Goal: Use online tool/utility: Utilize a website feature to perform a specific function

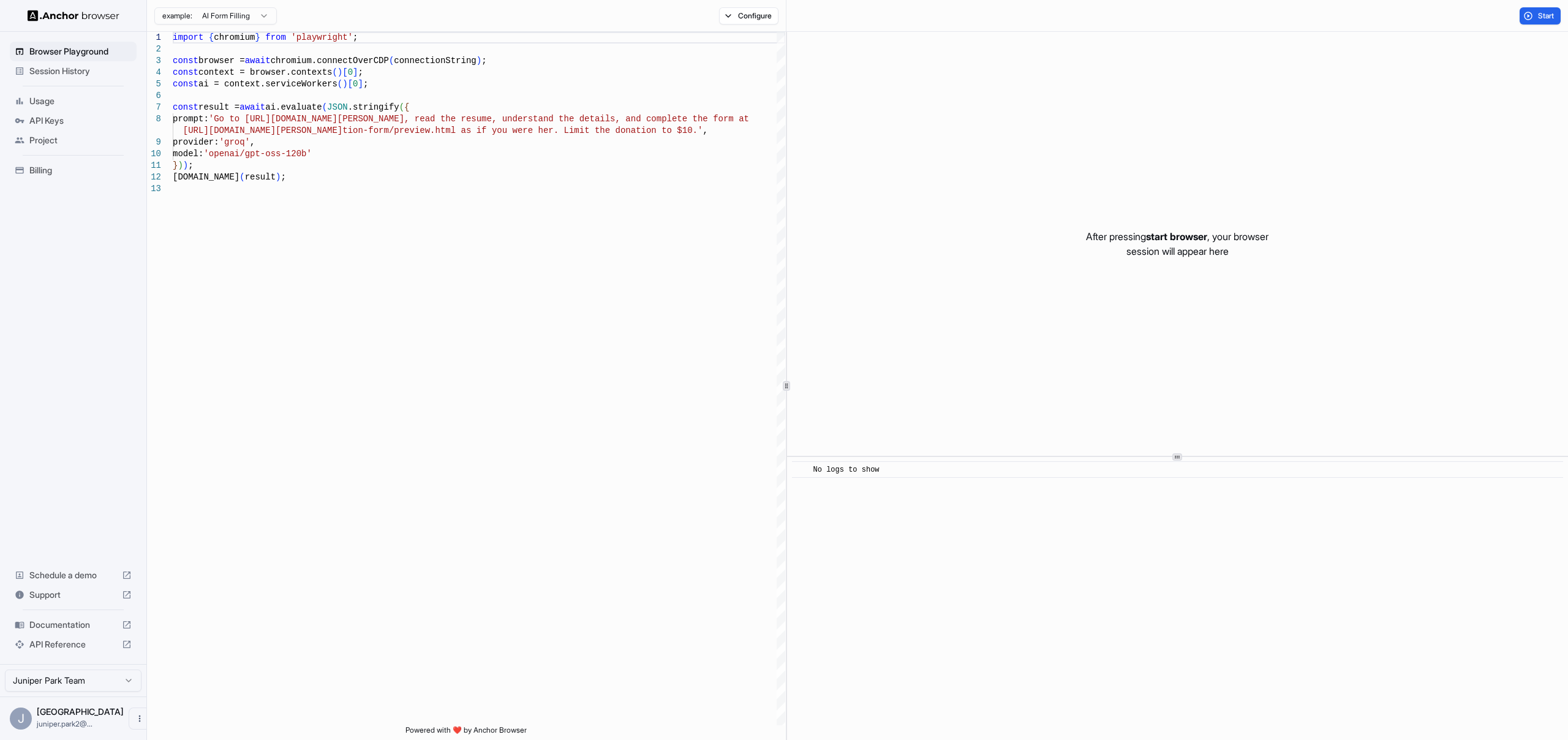
click at [57, 123] on span "API Keys" at bounding box center [81, 120] width 102 height 13
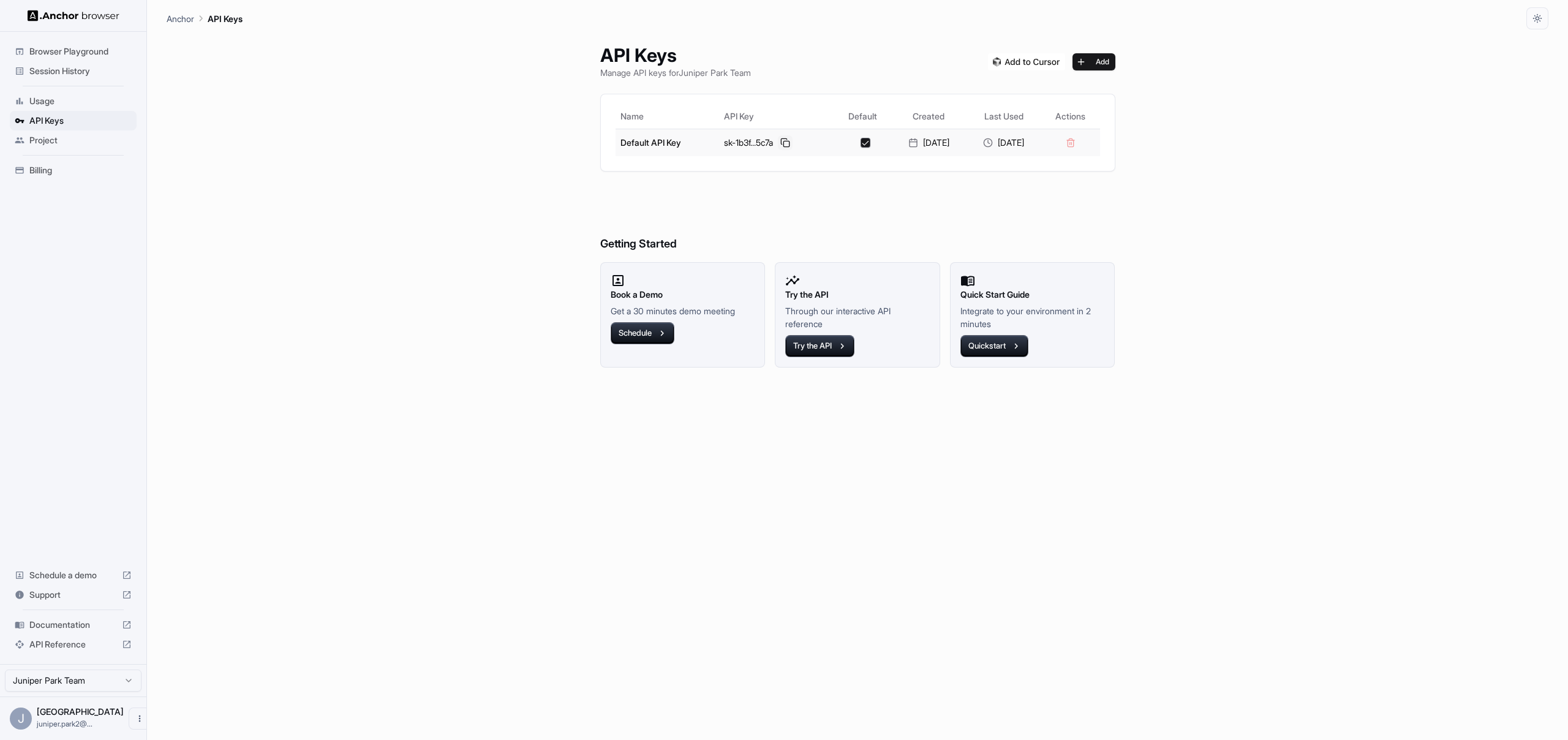
click at [778, 143] on button at bounding box center [785, 143] width 15 height 15
click at [782, 141] on button at bounding box center [785, 143] width 15 height 15
click at [778, 140] on button at bounding box center [785, 143] width 15 height 15
click at [73, 72] on span "Session History" at bounding box center [81, 71] width 102 height 13
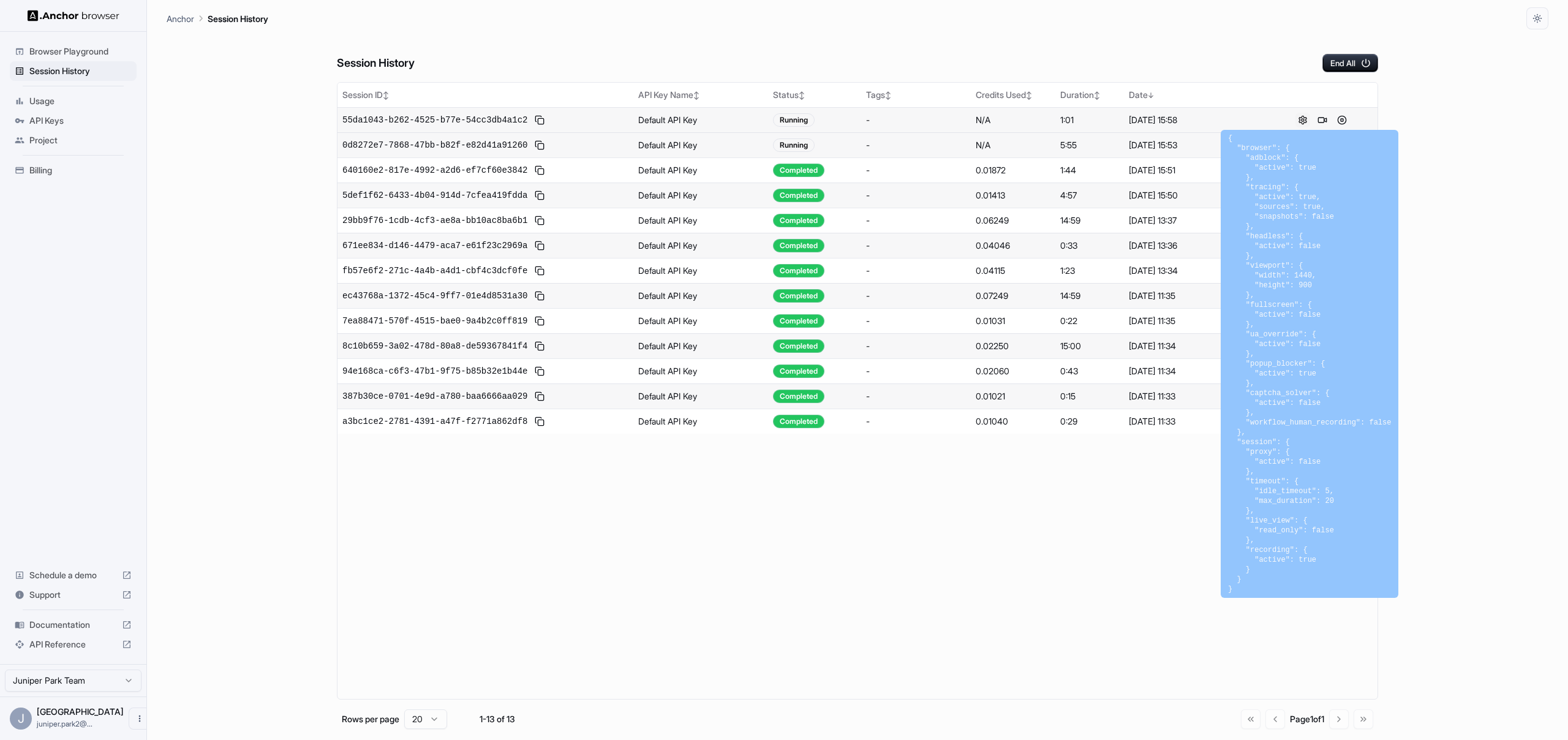
click at [1305, 119] on button at bounding box center [1303, 120] width 15 height 15
click at [1301, 120] on button at bounding box center [1303, 120] width 15 height 15
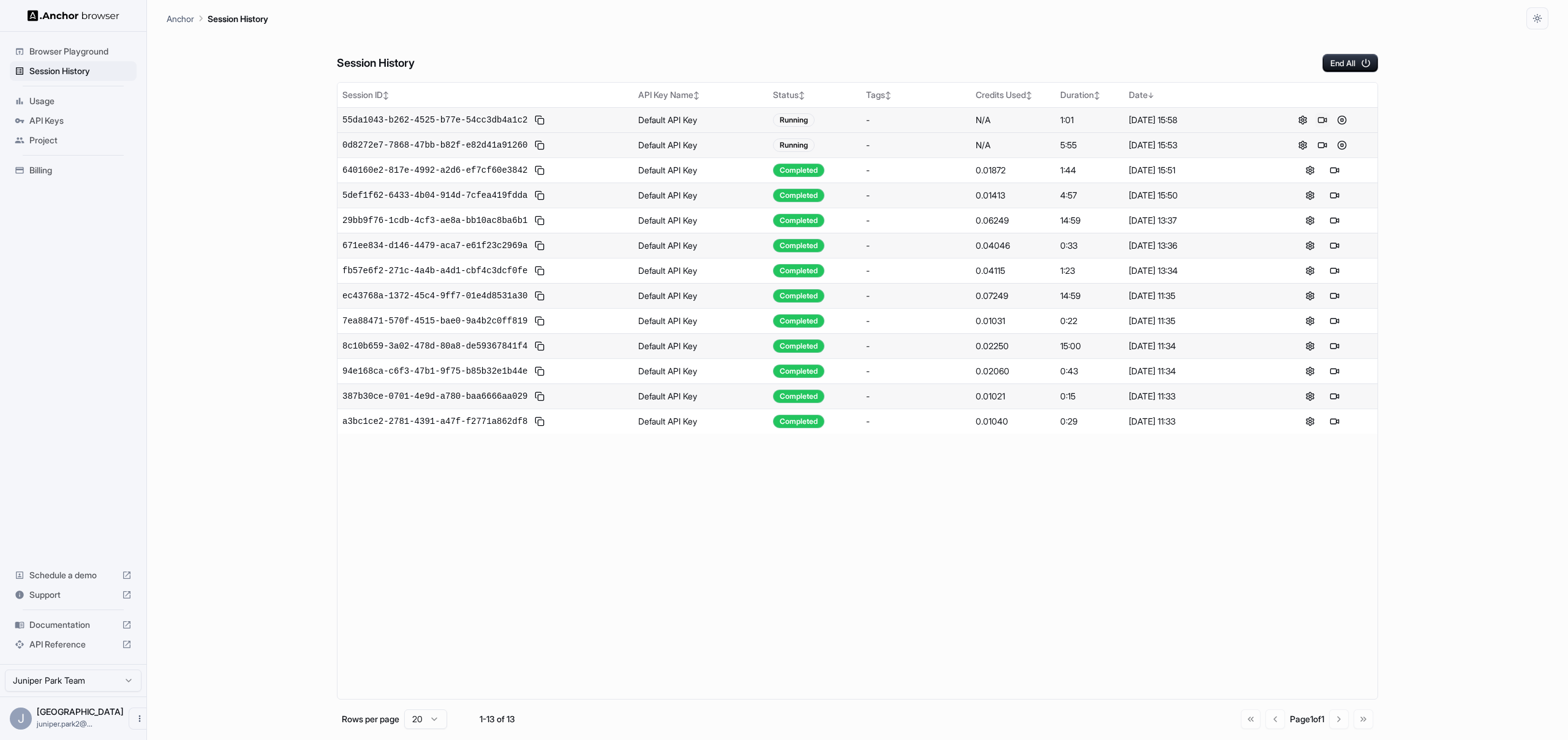
click at [1325, 118] on button at bounding box center [1322, 120] width 15 height 15
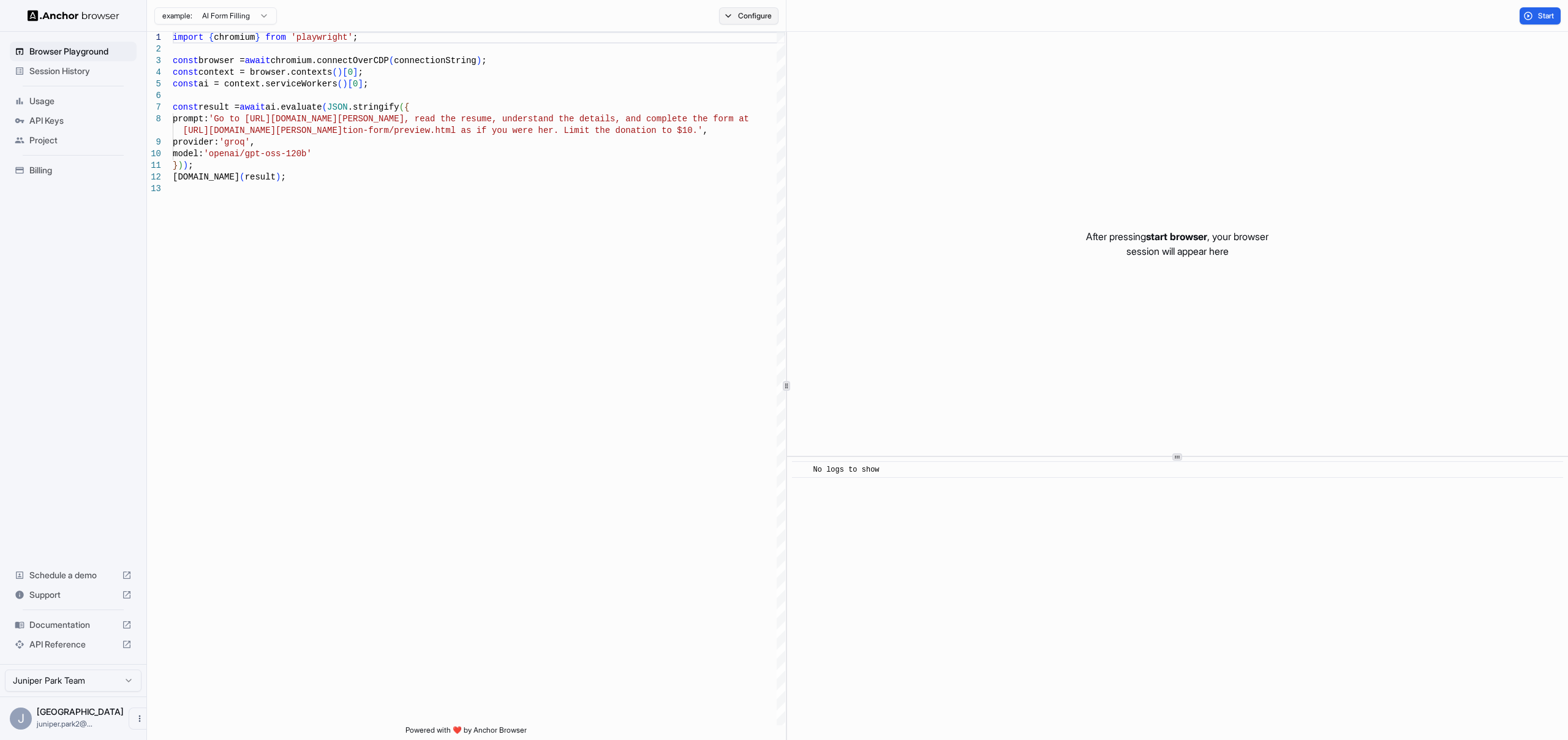
click at [724, 17] on button "Configure" at bounding box center [749, 16] width 59 height 17
click at [886, 128] on button "Select Profile..." at bounding box center [881, 123] width 123 height 17
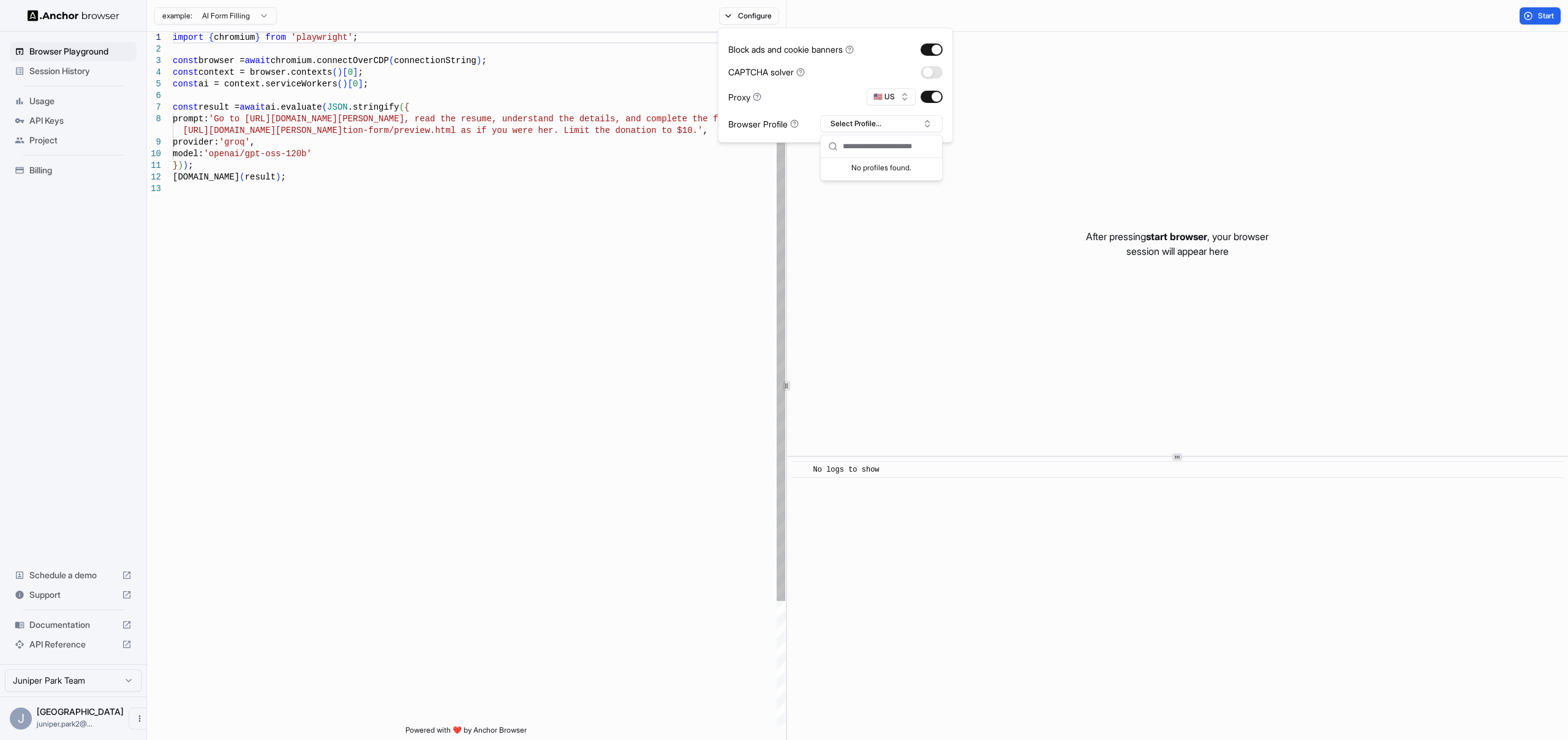
click at [706, 216] on div "import { chromium } from 'playwright' ; const browser = await chromium.connectO…" at bounding box center [479, 454] width 613 height 844
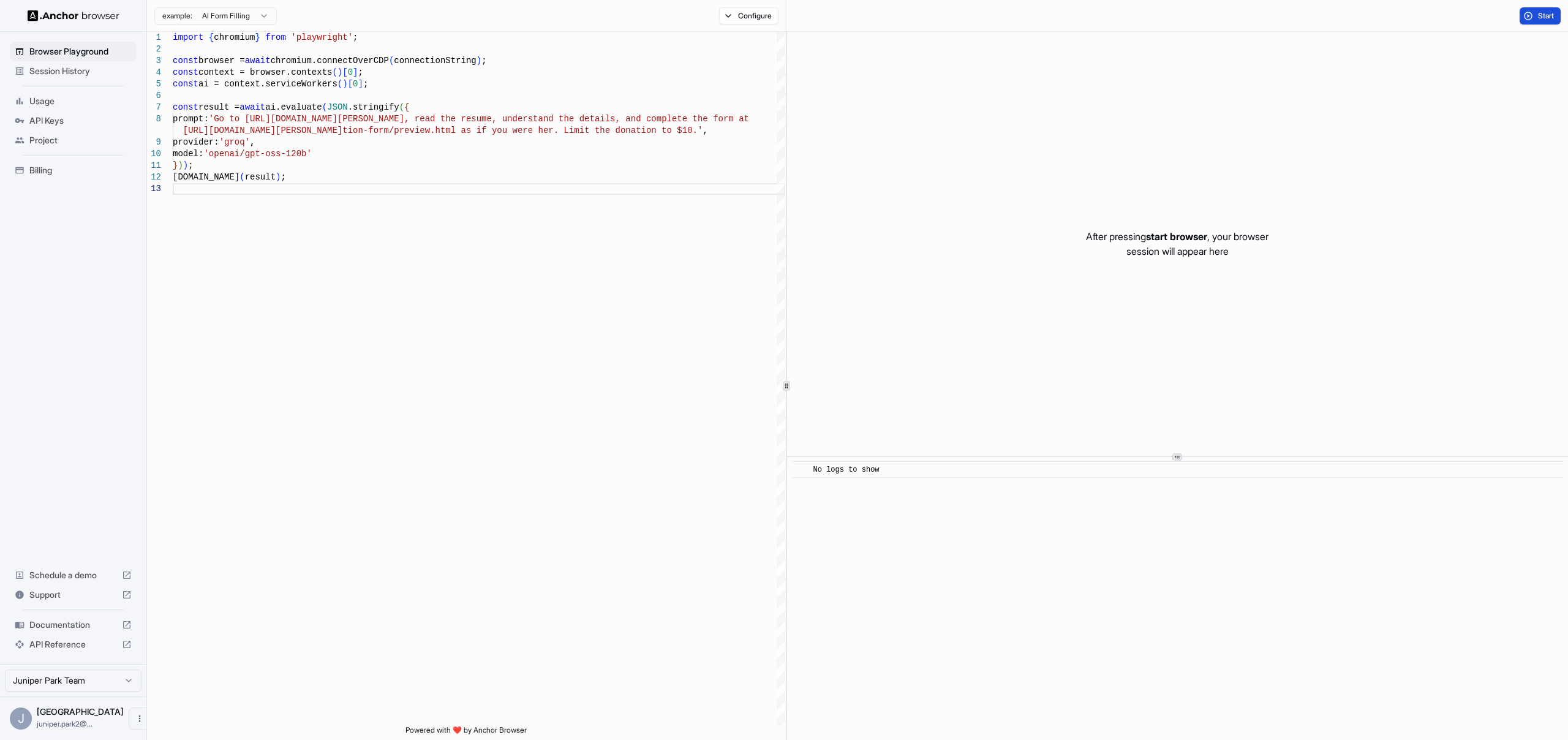
click at [1530, 14] on button "Start" at bounding box center [1540, 16] width 41 height 17
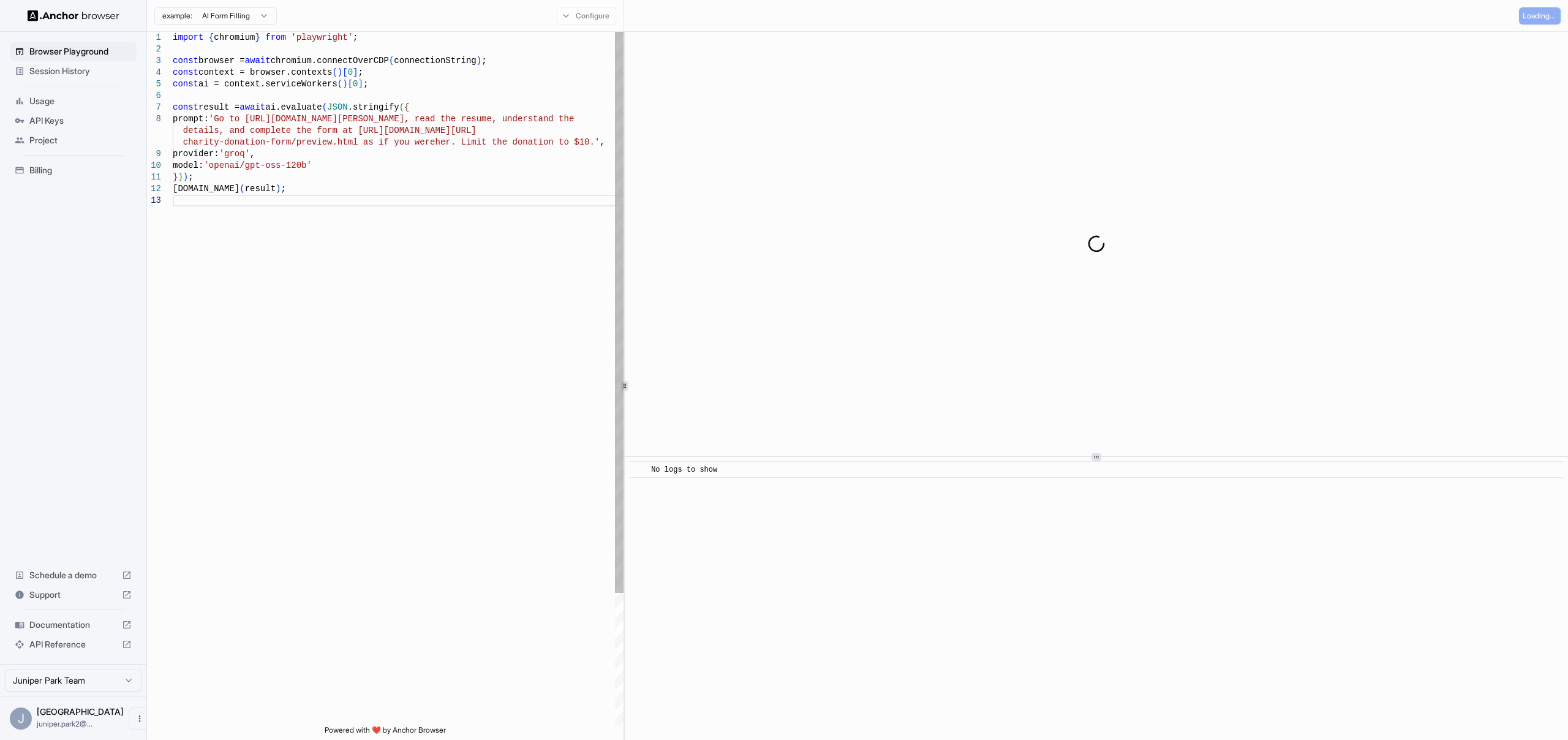
click at [611, 234] on div "**********" at bounding box center [858, 386] width 1421 height 708
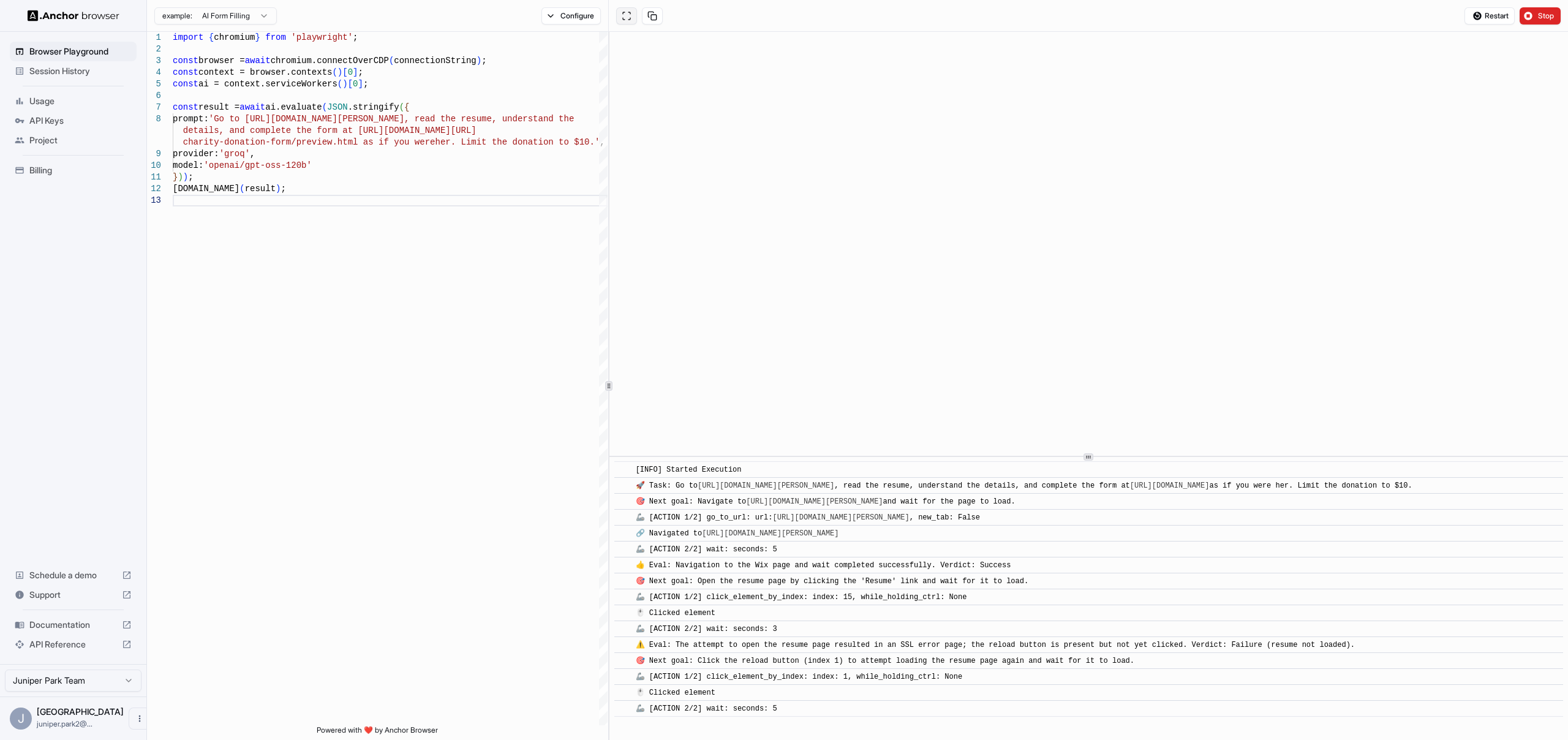
click at [631, 17] on button at bounding box center [627, 16] width 21 height 17
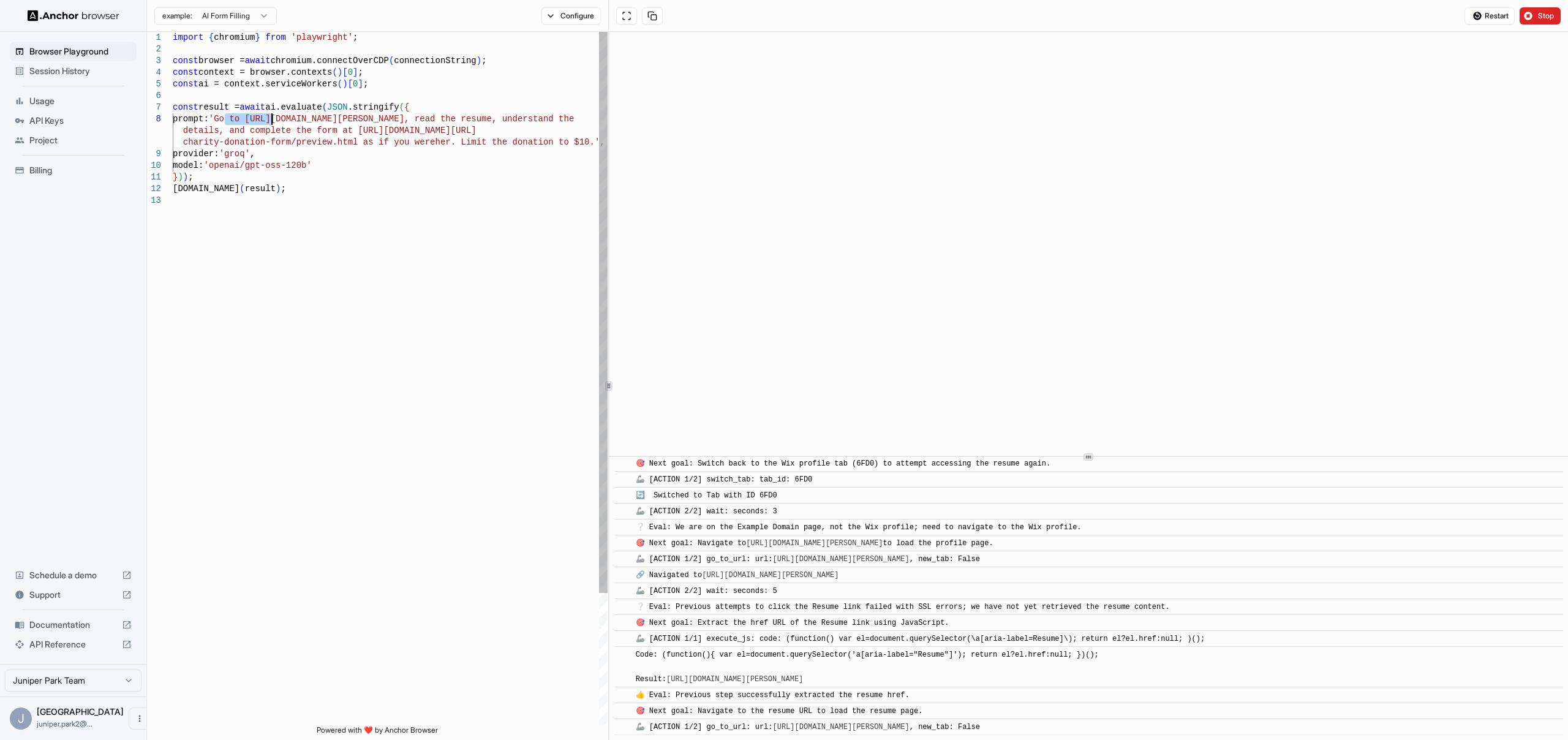
drag, startPoint x: 226, startPoint y: 123, endPoint x: 273, endPoint y: 123, distance: 47.0
click at [273, 123] on div "import { chromium } from 'playwright' ; const browser = await chromium.connectO…" at bounding box center [390, 459] width 435 height 856
click at [254, 127] on div "import { chromium } from 'playwright' ; const browser = await chromium.connectO…" at bounding box center [390, 459] width 435 height 856
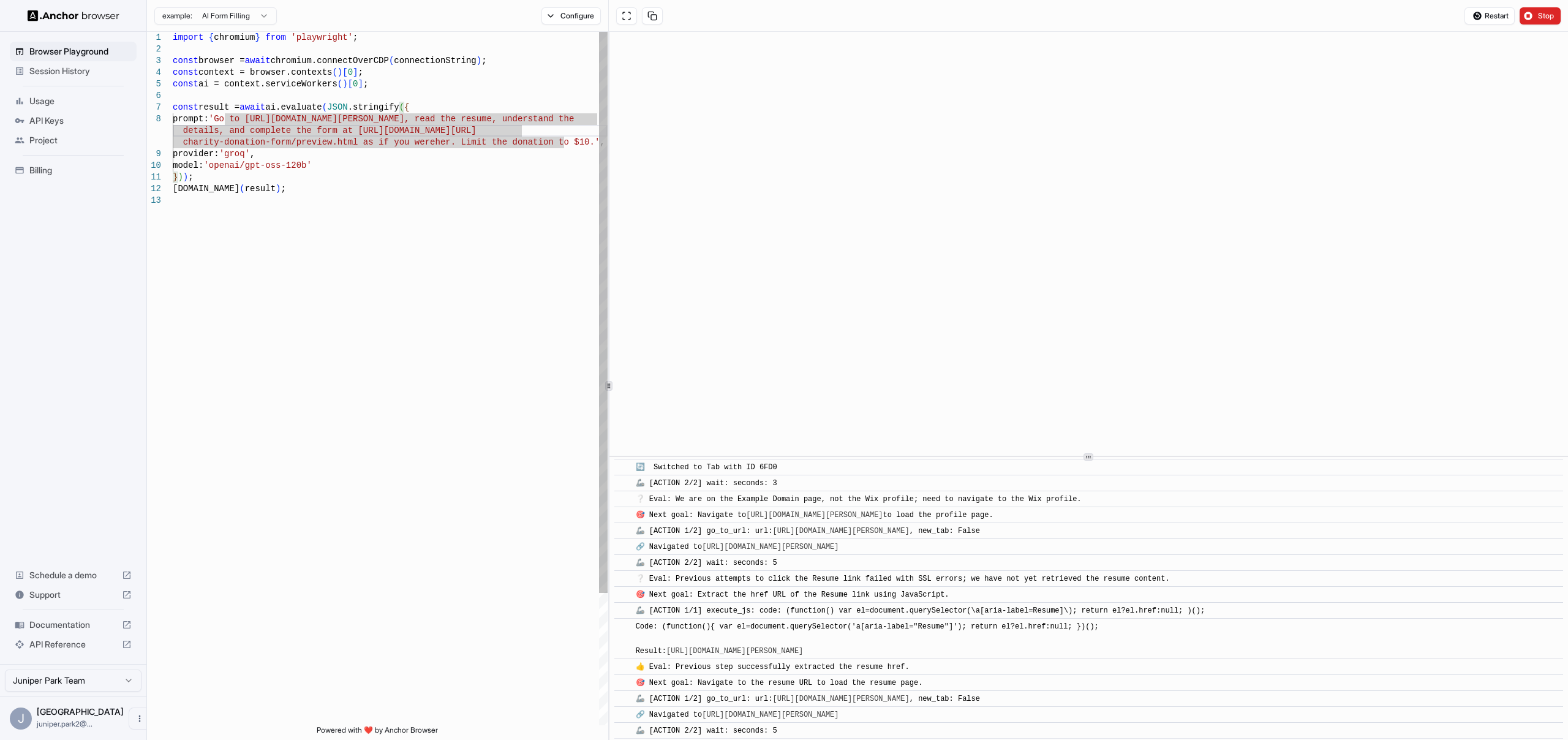
scroll to position [544, 0]
click at [224, 120] on div "import { chromium } from 'playwright' ; const browser = await chromium.connectO…" at bounding box center [390, 459] width 435 height 856
click at [225, 122] on div "import { chromium } from 'playwright' ; const browser = await chromium.connectO…" at bounding box center [390, 459] width 435 height 856
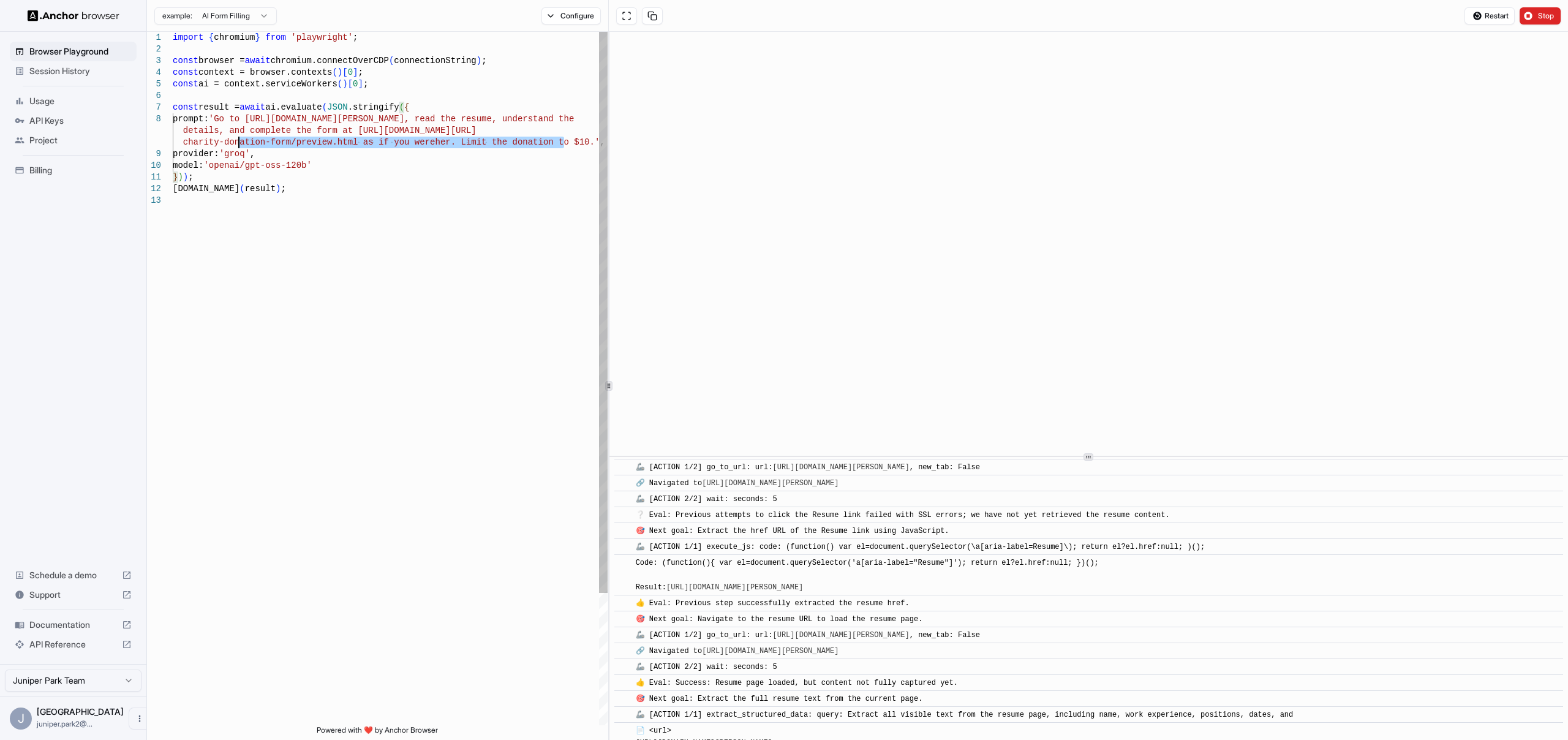
scroll to position [975, 0]
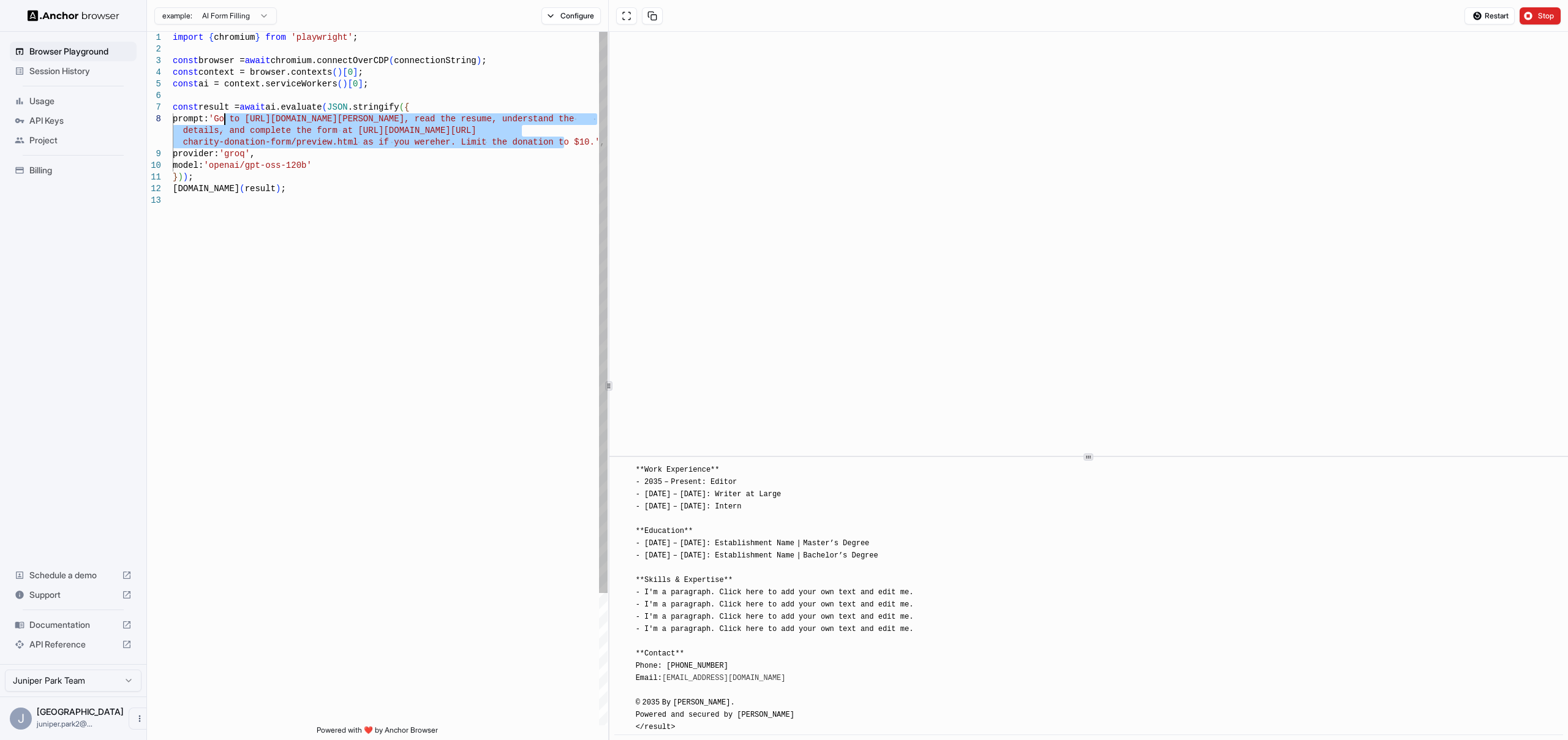
drag, startPoint x: 564, startPoint y: 143, endPoint x: 226, endPoint y: 121, distance: 338.7
click at [226, 121] on div "import { chromium } from 'playwright' ; const browser = await chromium.connectO…" at bounding box center [390, 459] width 435 height 856
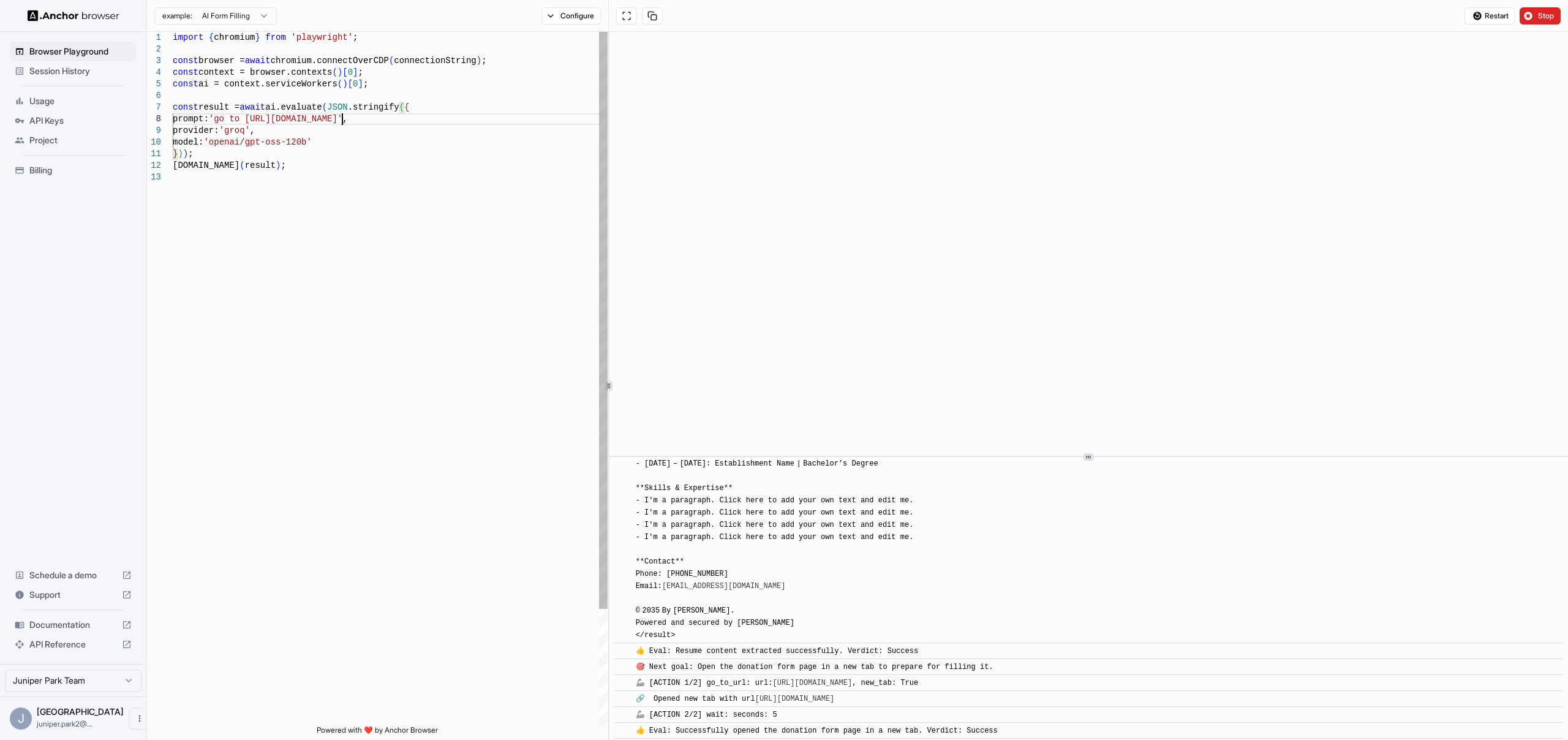
scroll to position [1102, 0]
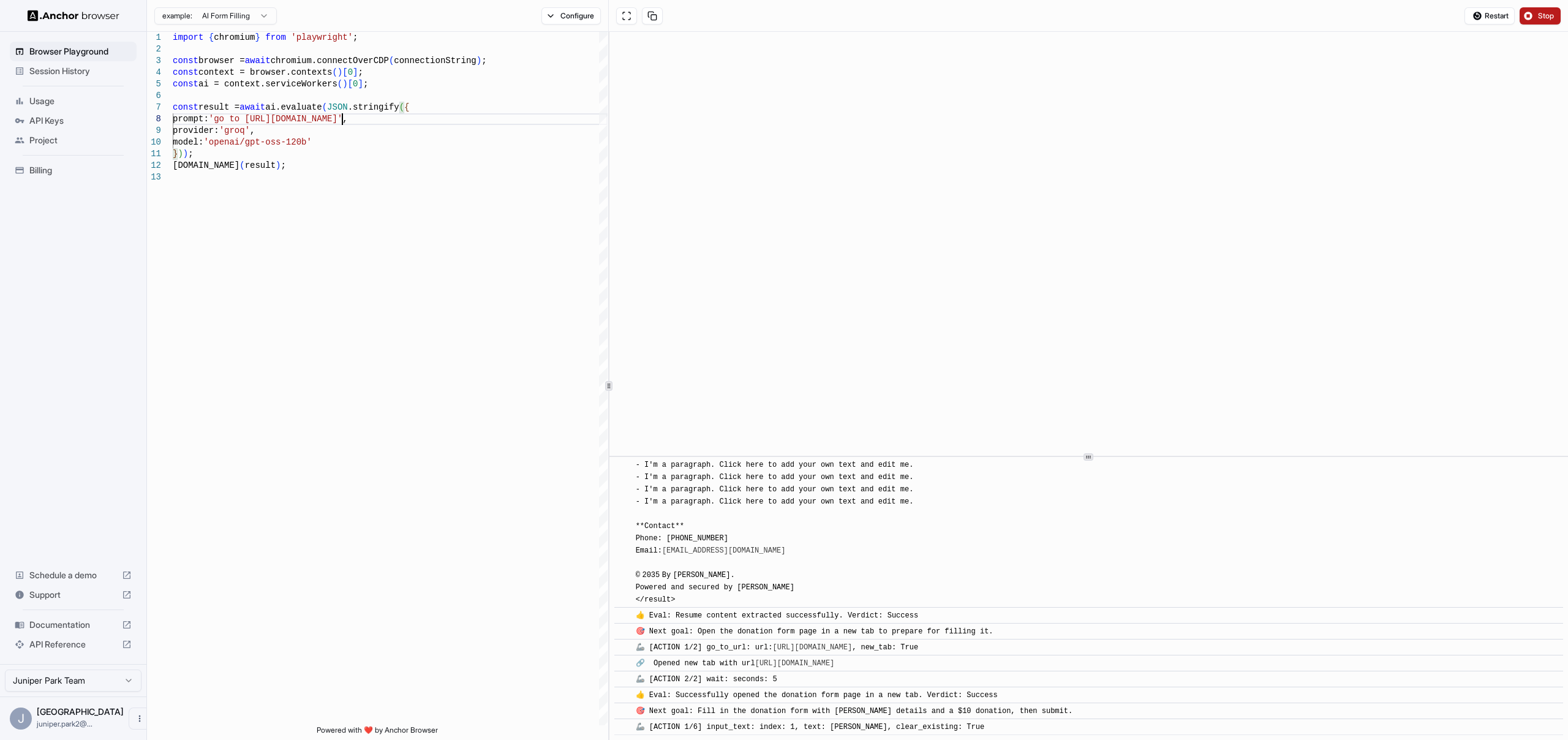
type textarea "**********"
click at [1550, 20] on span "Stop" at bounding box center [1547, 16] width 17 height 10
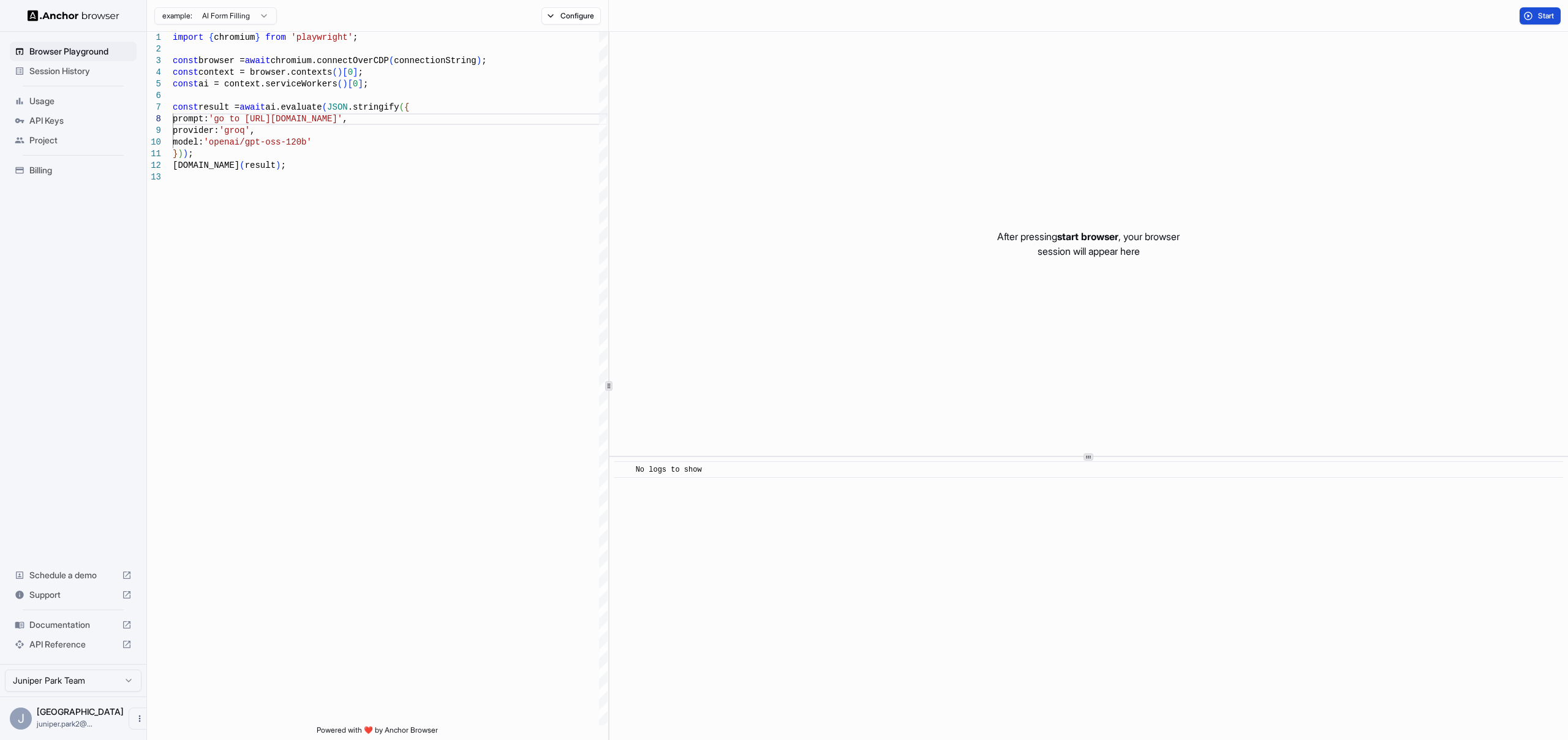
click at [1540, 13] on span "Start" at bounding box center [1547, 16] width 17 height 10
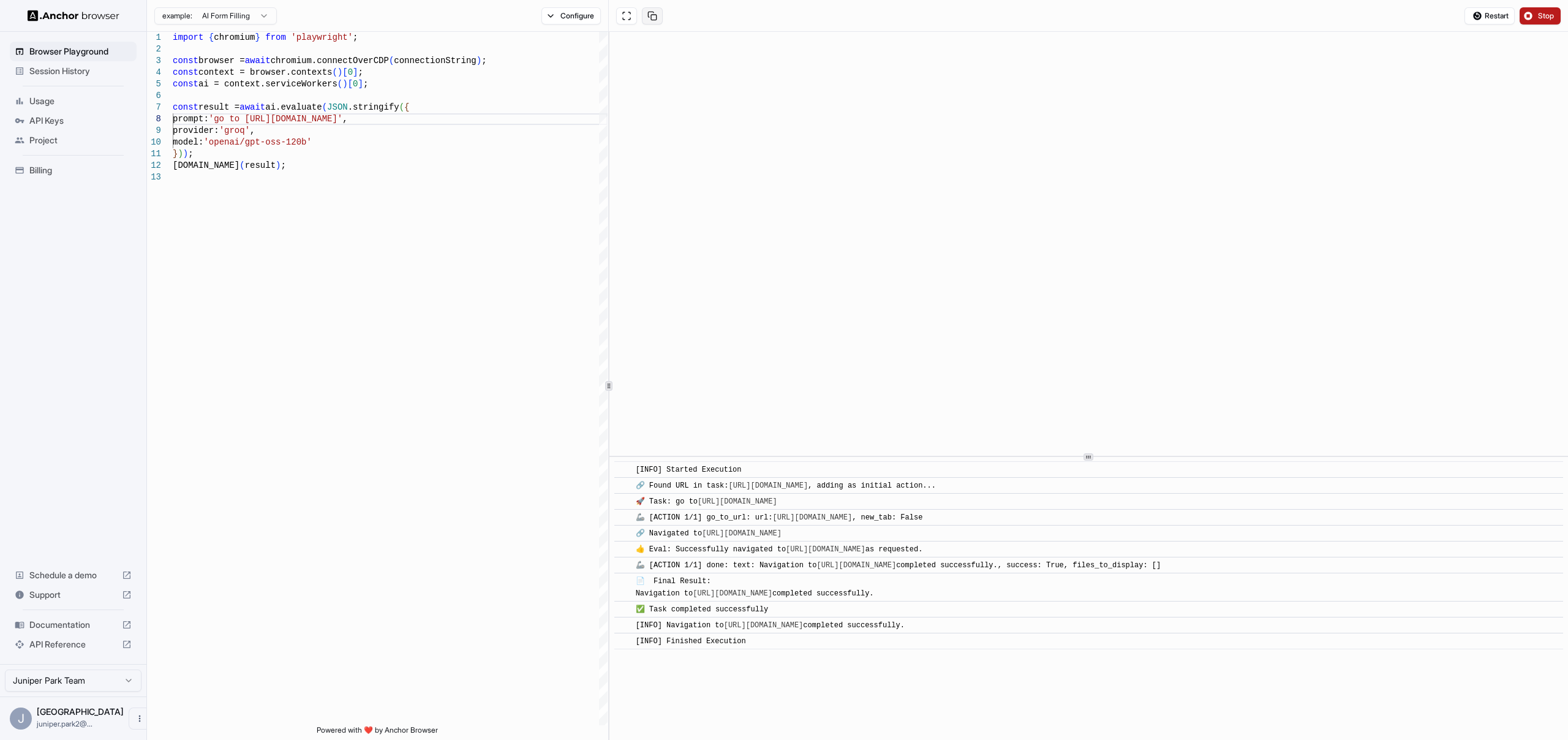
click at [655, 17] on button at bounding box center [652, 16] width 21 height 17
click at [627, 14] on button at bounding box center [627, 16] width 21 height 17
